Goal: Information Seeking & Learning: Find specific page/section

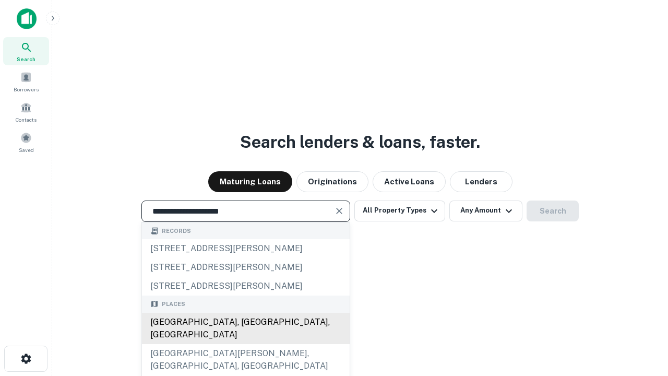
click at [245, 344] on div "[GEOGRAPHIC_DATA], [GEOGRAPHIC_DATA], [GEOGRAPHIC_DATA]" at bounding box center [246, 328] width 208 height 31
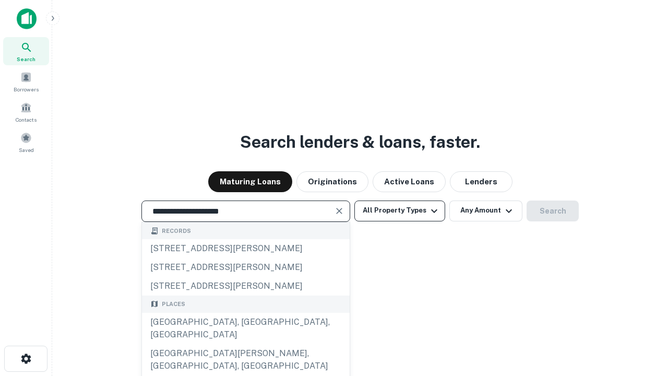
type input "**********"
click at [400, 210] on button "All Property Types" at bounding box center [399, 210] width 91 height 21
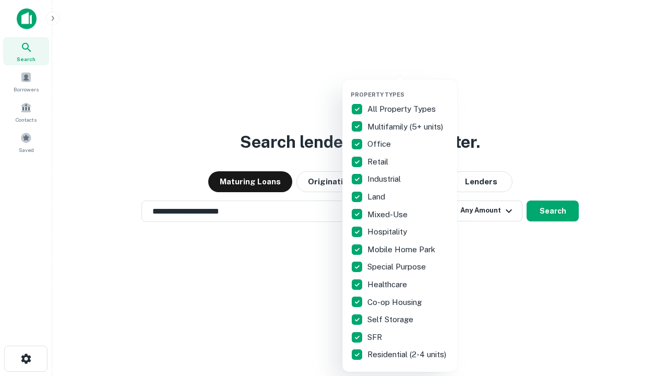
click at [408, 88] on button "button" at bounding box center [408, 88] width 115 height 1
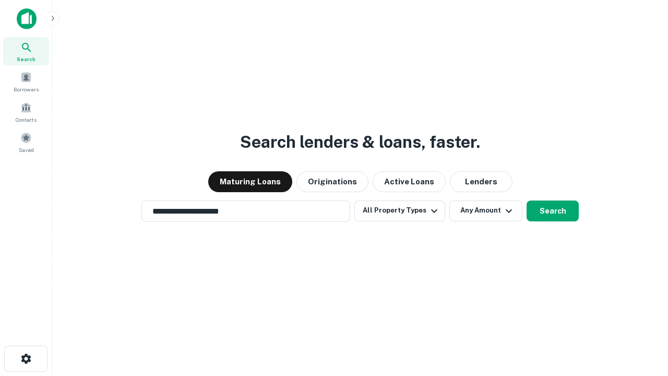
scroll to position [16, 0]
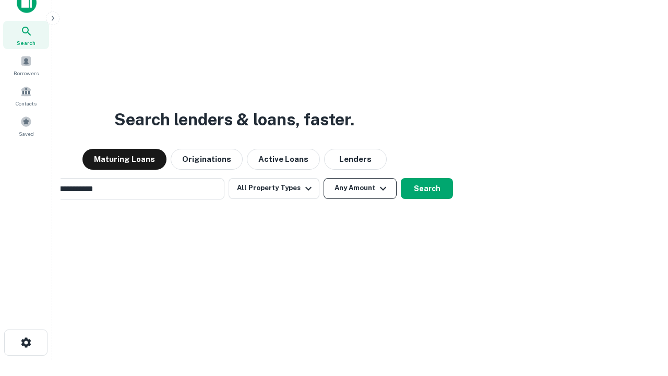
click at [323, 178] on button "Any Amount" at bounding box center [359, 188] width 73 height 21
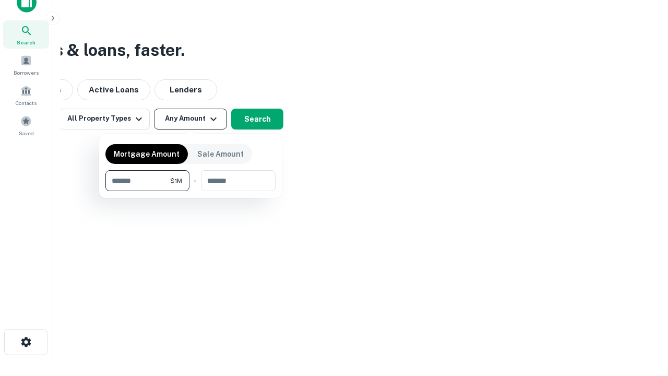
type input "*******"
click at [190, 191] on button "button" at bounding box center [190, 191] width 170 height 1
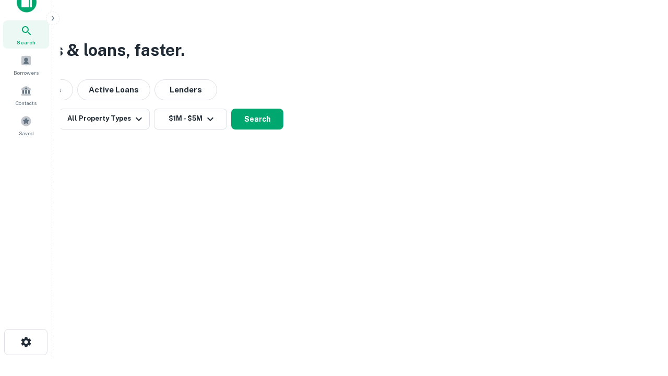
scroll to position [16, 0]
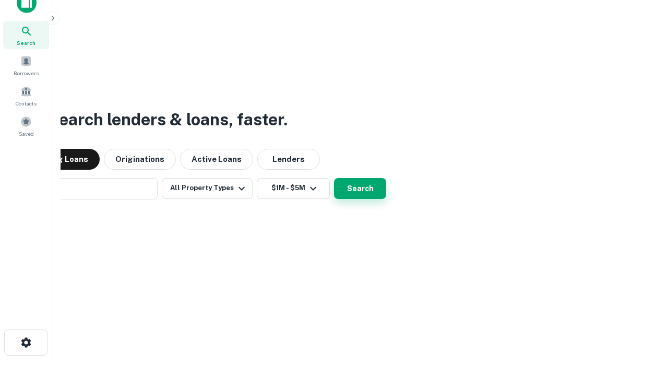
click at [334, 178] on button "Search" at bounding box center [360, 188] width 52 height 21
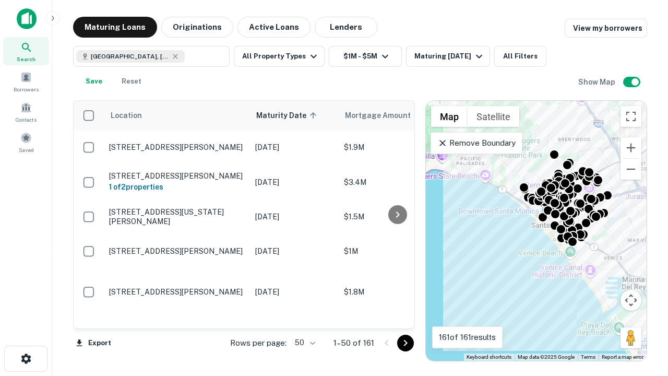
click at [303, 342] on body "Search Borrowers Contacts Saved Maturing Loans Originations Active Loans Lender…" at bounding box center [334, 188] width 668 height 376
click at [304, 316] on li "25" at bounding box center [304, 316] width 30 height 19
